Goal: Task Accomplishment & Management: Use online tool/utility

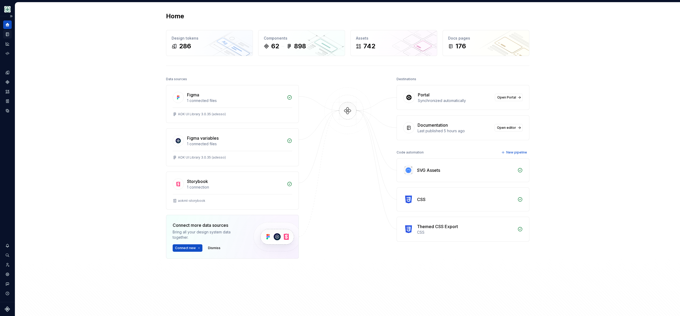
click at [7, 33] on icon "Documentation" at bounding box center [8, 34] width 2 height 3
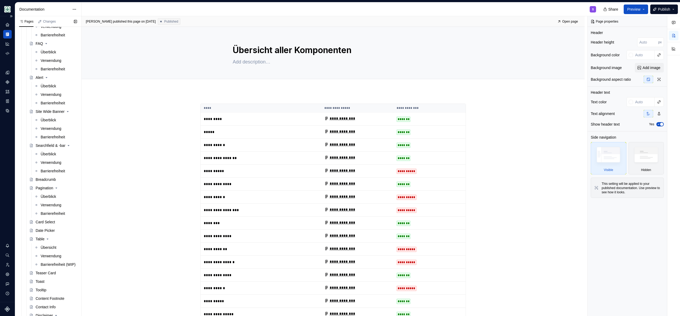
scroll to position [1143, 0]
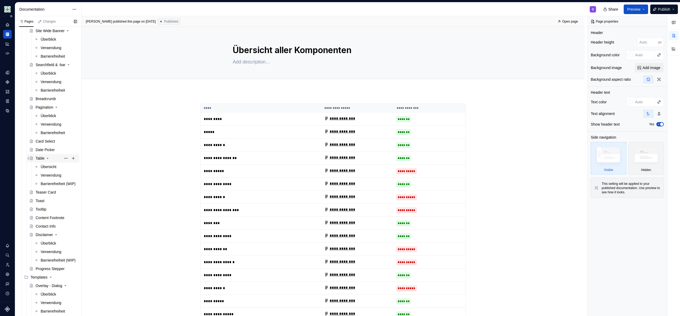
click at [41, 160] on div "Table" at bounding box center [40, 158] width 9 height 5
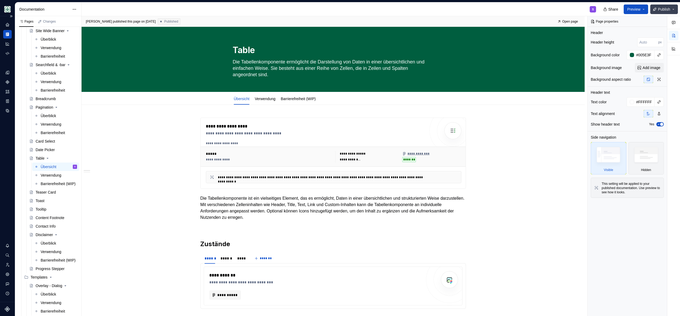
click at [665, 11] on span "Publish" at bounding box center [664, 9] width 12 height 5
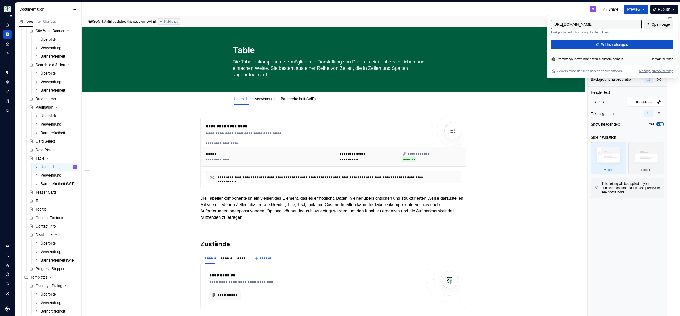
click at [664, 24] on span "Open page" at bounding box center [661, 24] width 18 height 5
type textarea "*"
